Goal: Feedback & Contribution: Leave review/rating

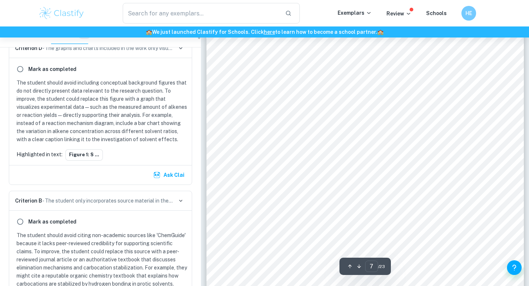
scroll to position [274, 0]
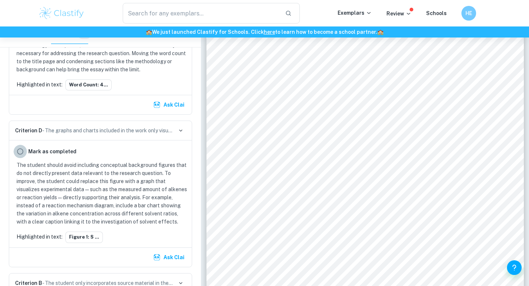
click at [18, 153] on input "radio" at bounding box center [20, 151] width 13 height 13
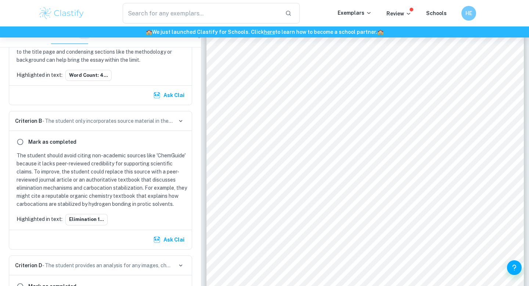
scroll to position [285, 0]
click at [22, 142] on input "radio" at bounding box center [20, 140] width 13 height 13
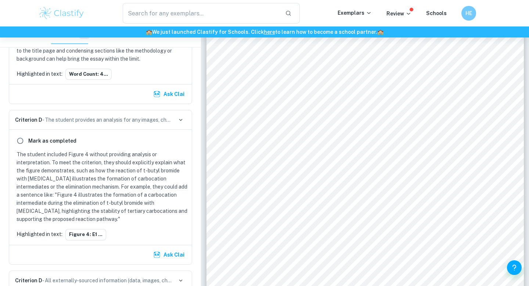
click at [172, 247] on div "Ask Clai" at bounding box center [100, 254] width 183 height 19
click at [173, 256] on button "Ask Clai" at bounding box center [170, 254] width 36 height 13
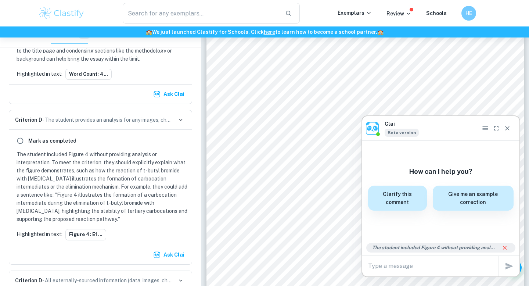
click at [173, 256] on button "Ask Clai" at bounding box center [170, 254] width 36 height 13
click at [510, 128] on icon "Close" at bounding box center [507, 128] width 7 height 7
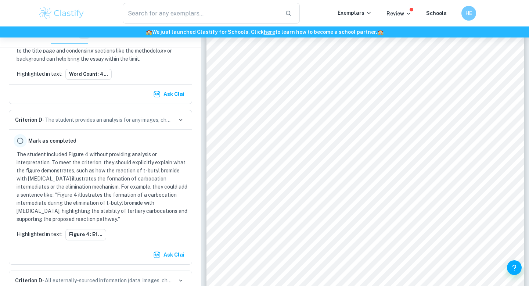
click at [21, 138] on input "radio" at bounding box center [20, 140] width 13 height 13
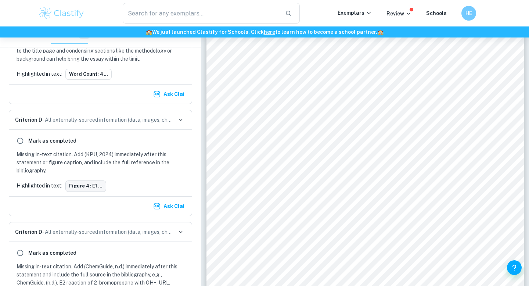
click at [83, 184] on button "Figure 4: E1 ..." at bounding box center [85, 185] width 41 height 11
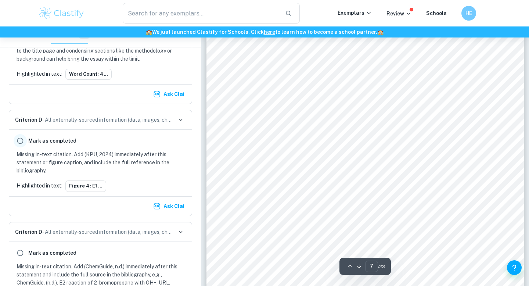
click at [20, 145] on input "radio" at bounding box center [20, 140] width 13 height 13
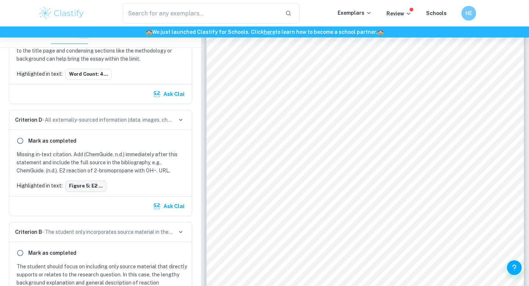
click at [98, 185] on button "Figure 5: E2 ..." at bounding box center [85, 185] width 41 height 11
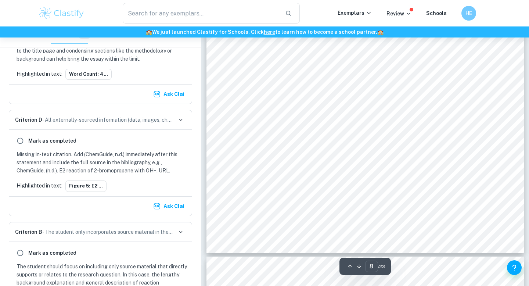
scroll to position [3098, 0]
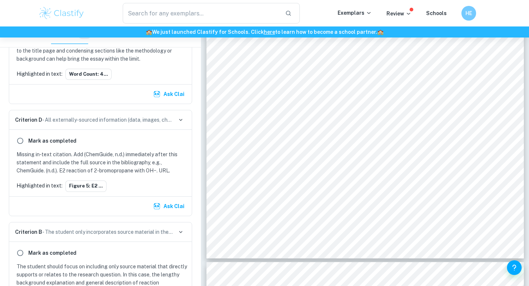
click at [12, 150] on div "[PERSON_NAME] as completed Missing in‑text citation. Add (ChemGuide, n.d.) imme…" at bounding box center [100, 163] width 183 height 66
click at [18, 144] on input "radio" at bounding box center [20, 140] width 13 height 13
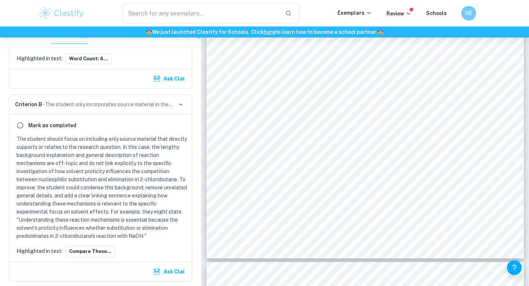
scroll to position [301, 0]
click at [82, 250] on button "compare these..." at bounding box center [90, 250] width 50 height 11
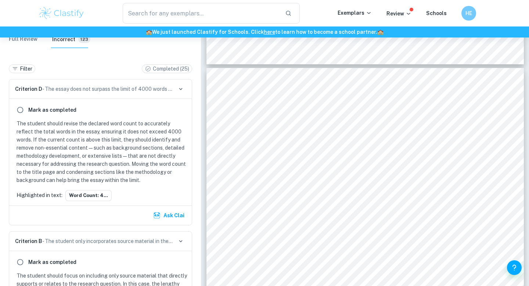
scroll to position [165, 0]
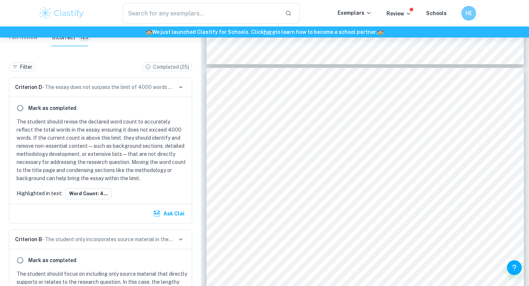
click at [135, 188] on div "Highlighted in text: Word count: 4..." at bounding box center [101, 193] width 174 height 11
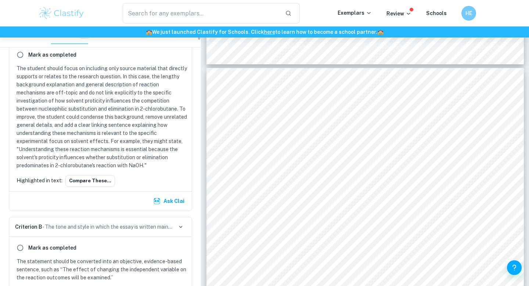
scroll to position [371, 0]
click at [95, 181] on button "compare these..." at bounding box center [90, 181] width 50 height 11
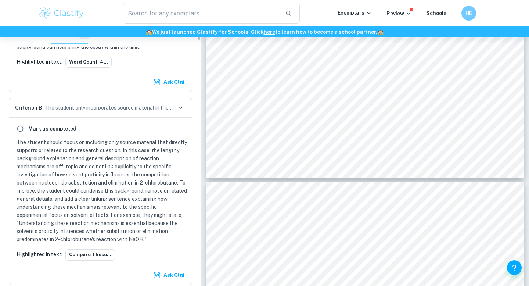
scroll to position [364, 0]
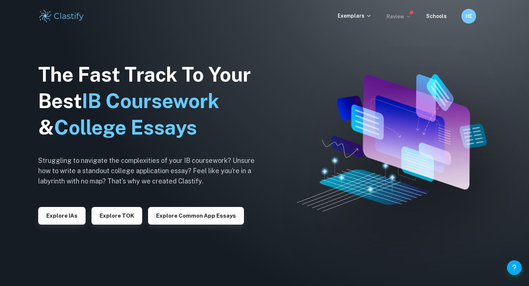
click at [395, 17] on p "Review" at bounding box center [399, 16] width 25 height 8
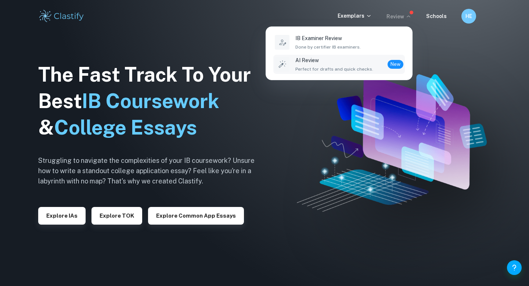
click at [369, 61] on div "AI Review Perfect for drafts and quick checks. New" at bounding box center [349, 64] width 108 height 16
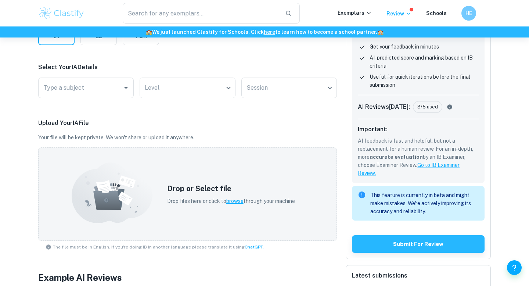
scroll to position [125, 0]
click at [444, 103] on div "AI Reviews [DATE] : 3/5 used" at bounding box center [418, 110] width 121 height 18
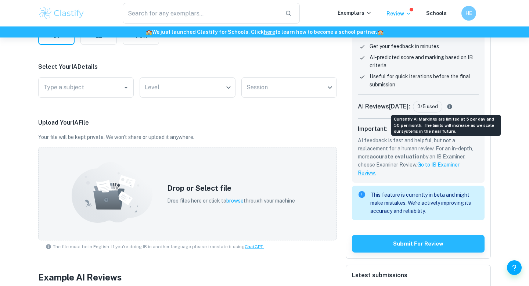
click at [448, 108] on icon "Currently AI Markings are limited at 5 per day and 50 per month. The limits wil…" at bounding box center [450, 106] width 5 height 5
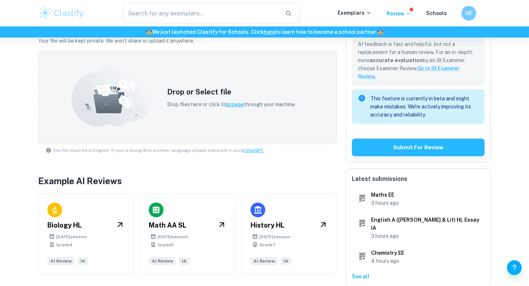
scroll to position [229, 0]
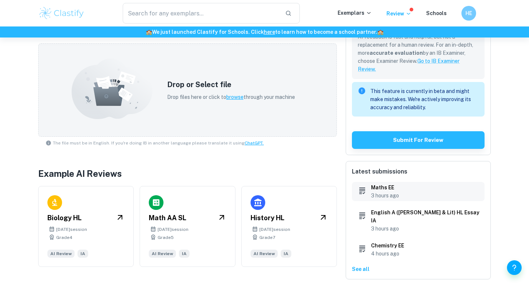
click at [384, 193] on p "3 hours ago" at bounding box center [385, 195] width 28 height 8
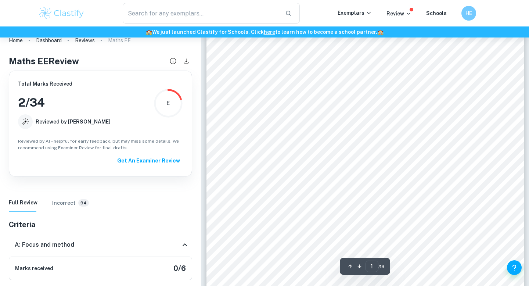
scroll to position [143, 0]
click at [353, 55] on div "Pi In All Its Glory: The Estimations Of Pi’s Decimals ¿What is the most importa…" at bounding box center [364, 107] width 317 height 411
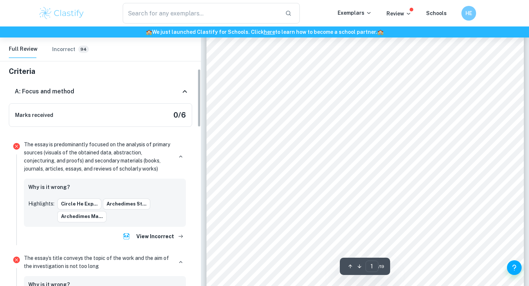
scroll to position [188, 0]
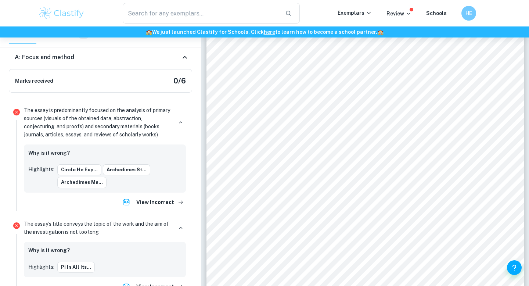
click at [179, 68] on div "A: Focus and method" at bounding box center [100, 58] width 183 height 24
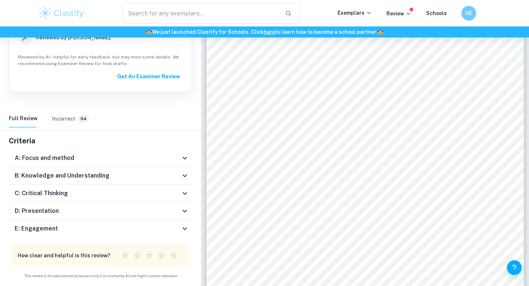
scroll to position [84, 0]
click at [174, 170] on div "B: Knowledge and Understanding" at bounding box center [100, 176] width 183 height 18
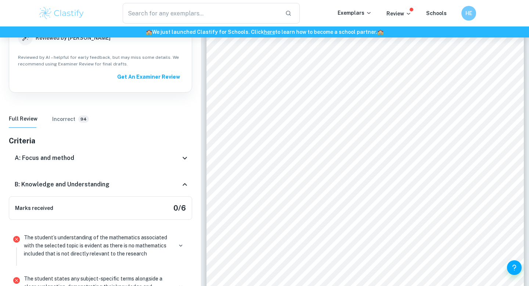
click at [179, 189] on div "B: Knowledge and Understanding" at bounding box center [100, 185] width 183 height 24
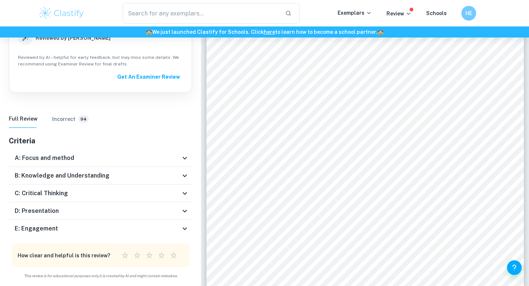
click at [167, 204] on div "D: Presentation" at bounding box center [100, 211] width 183 height 18
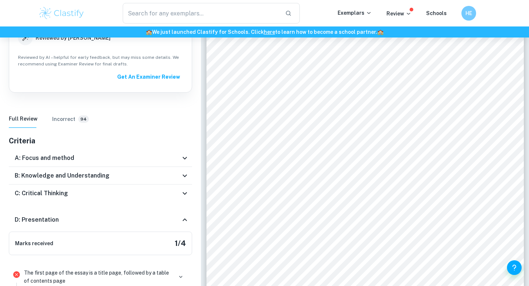
click at [168, 201] on div "C: Critical Thinking" at bounding box center [100, 193] width 183 height 18
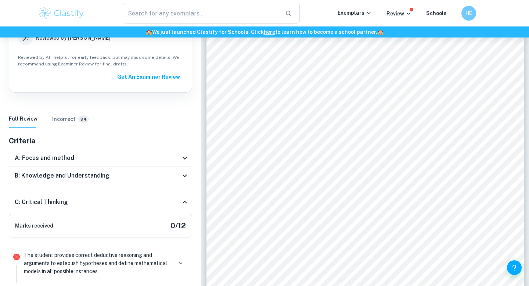
click at [166, 205] on div "C: Critical Thinking" at bounding box center [98, 202] width 166 height 9
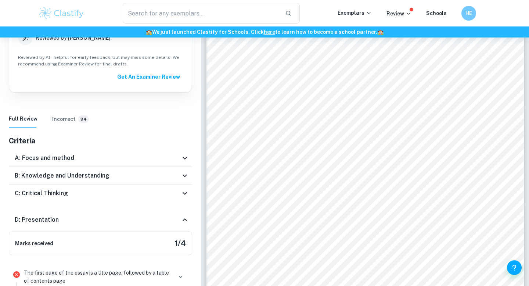
click at [165, 216] on div "D: Presentation" at bounding box center [98, 219] width 166 height 9
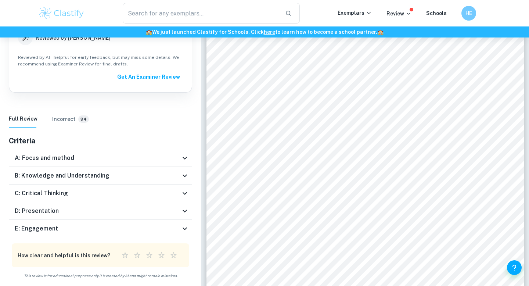
scroll to position [0, 0]
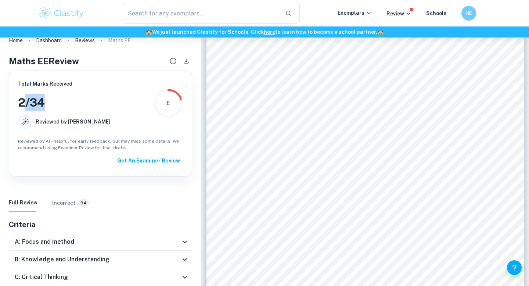
drag, startPoint x: 24, startPoint y: 101, endPoint x: 97, endPoint y: 101, distance: 73.5
click at [97, 101] on div "Total Marks Received 2 / 34 Reviewed by AI E" at bounding box center [100, 104] width 165 height 49
drag, startPoint x: 97, startPoint y: 101, endPoint x: 10, endPoint y: 94, distance: 87.7
click at [10, 94] on div "Total Marks Received 2 / 34 Reviewed by AI E Reviewed by AI – helpful for early…" at bounding box center [100, 124] width 183 height 106
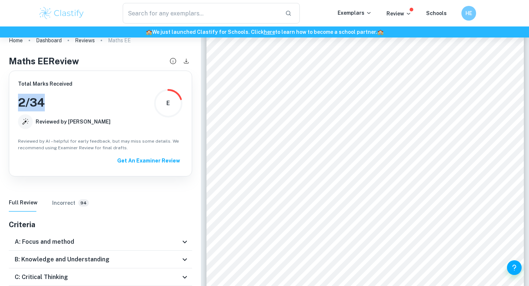
click at [10, 94] on div "Total Marks Received 2 / 34 Reviewed by AI E Reviewed by AI – helpful for early…" at bounding box center [100, 124] width 183 height 106
drag, startPoint x: 15, startPoint y: 96, endPoint x: 113, endPoint y: 96, distance: 98.1
click at [113, 96] on div "Total Marks Received 2 / 34 Reviewed by AI E Reviewed by AI – helpful for early…" at bounding box center [100, 124] width 183 height 106
click at [113, 96] on div "Total Marks Received 2 / 34 Reviewed by AI E" at bounding box center [100, 104] width 165 height 49
